Goal: Find contact information: Find contact information

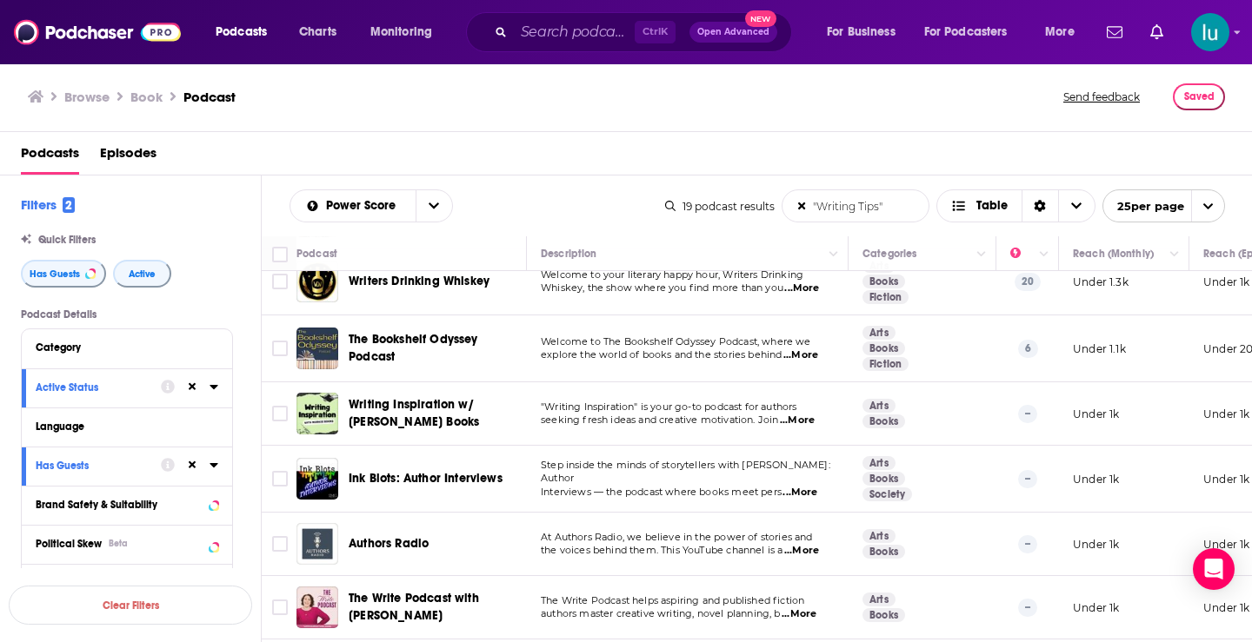
scroll to position [964, 0]
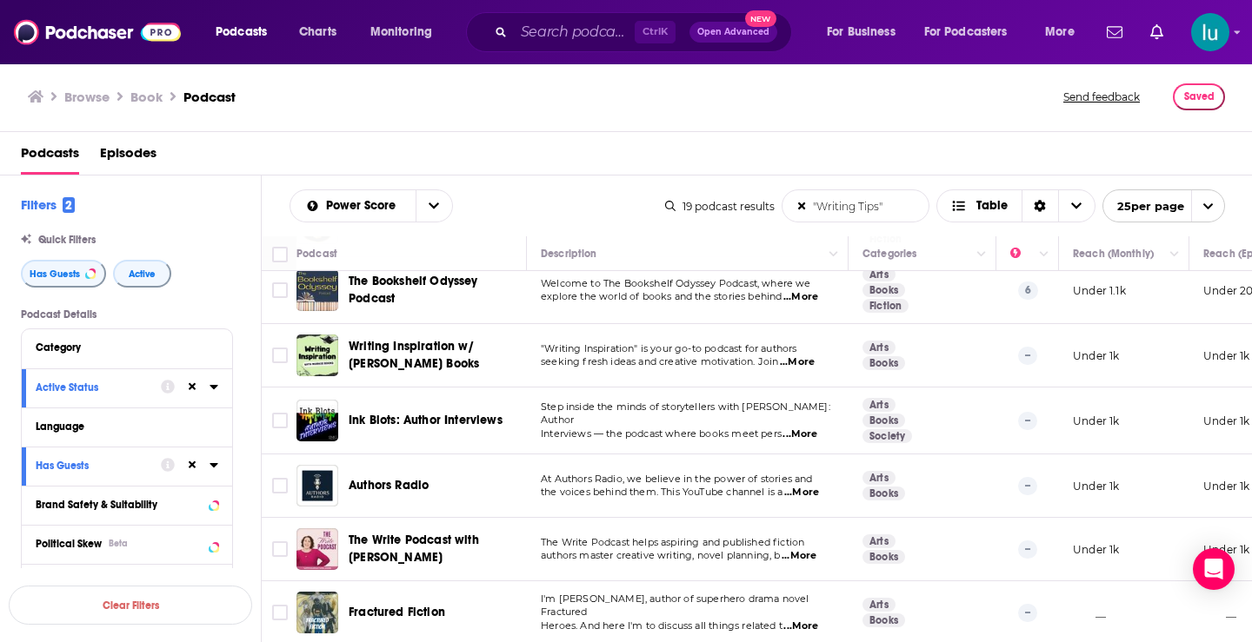
click at [805, 549] on span "...More" at bounding box center [798, 556] width 35 height 14
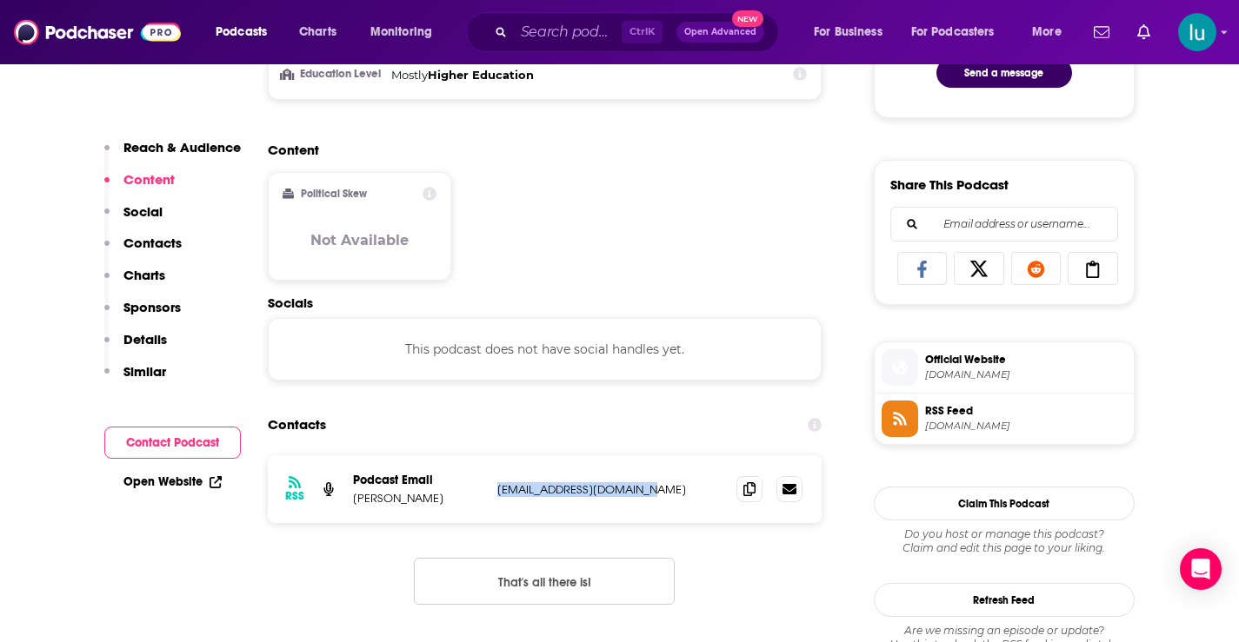
scroll to position [994, 0]
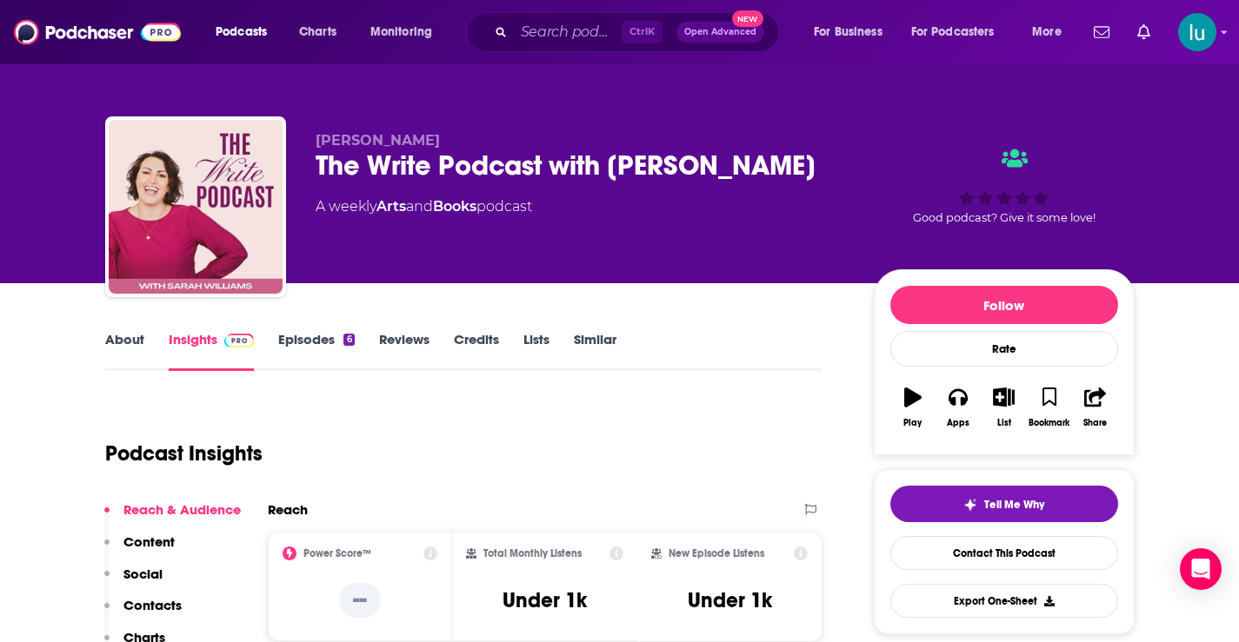
drag, startPoint x: 316, startPoint y: 165, endPoint x: 815, endPoint y: 163, distance: 499.8
click at [815, 163] on div "The Write Podcast with [PERSON_NAME]" at bounding box center [581, 166] width 530 height 34
copy h2 "The Write Podcast with [PERSON_NAME]"
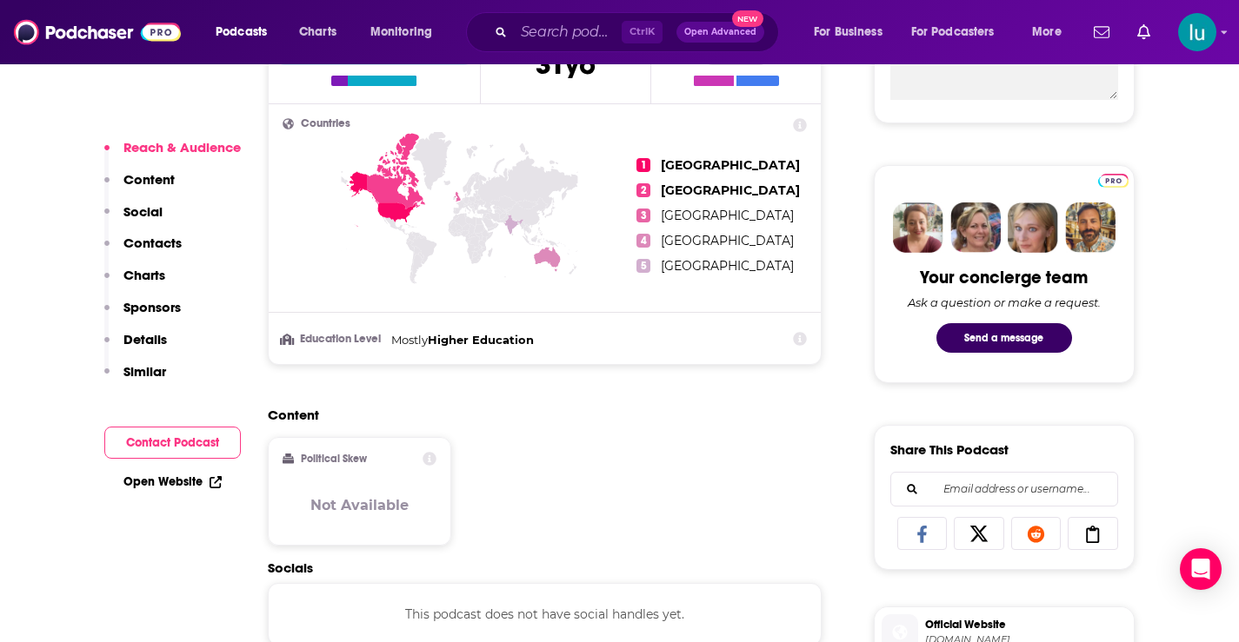
scroll to position [865, 0]
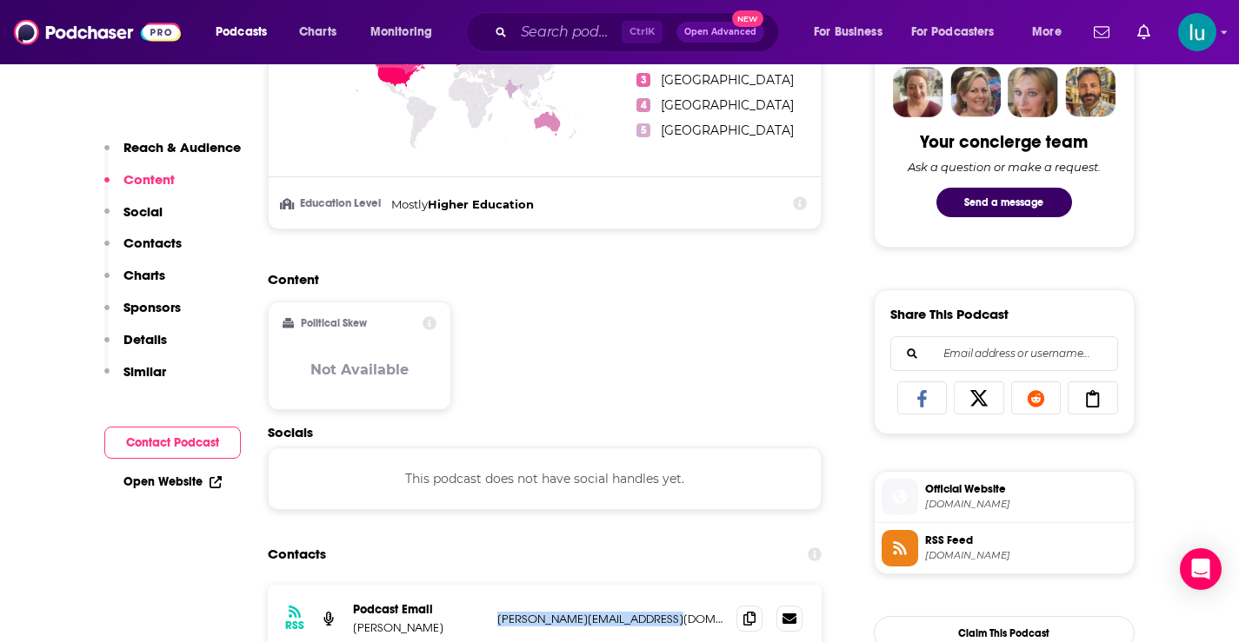
drag, startPoint x: 495, startPoint y: 621, endPoint x: 684, endPoint y: 618, distance: 188.7
click at [684, 618] on div "RSS Podcast Email Sarah Williams sarah@serenadepublishing.com sarah@serenadepub…" at bounding box center [545, 619] width 555 height 68
copy p "sarah@serenadepublishing.com"
